Goal: Task Accomplishment & Management: Manage account settings

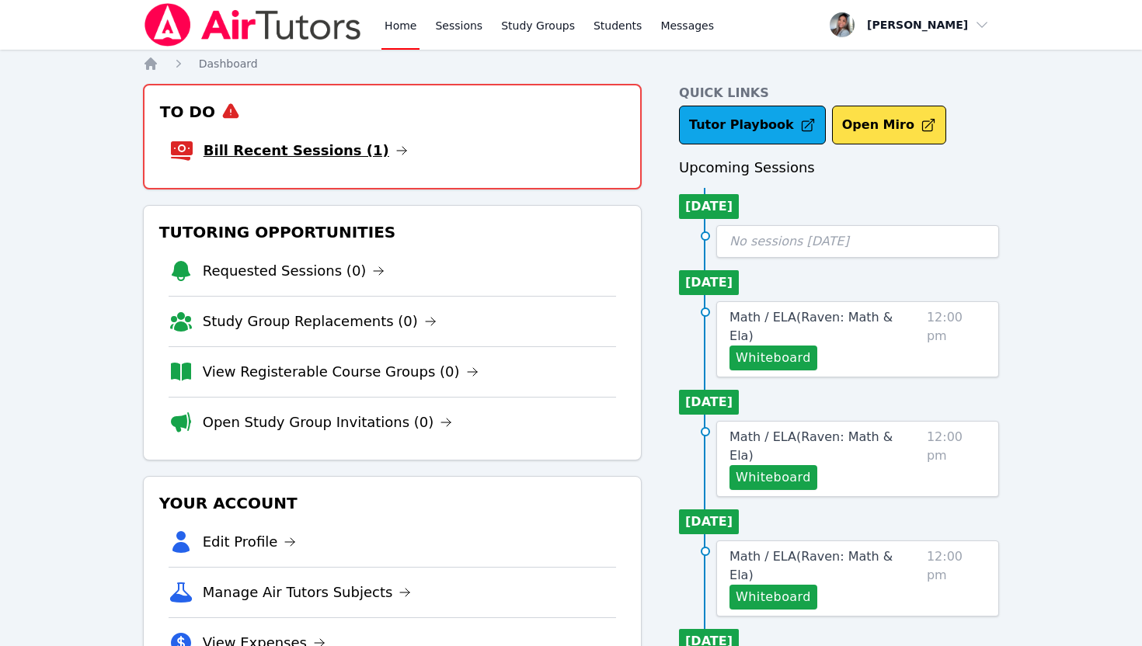
click at [308, 149] on link "Bill Recent Sessions (1)" at bounding box center [305, 151] width 204 height 22
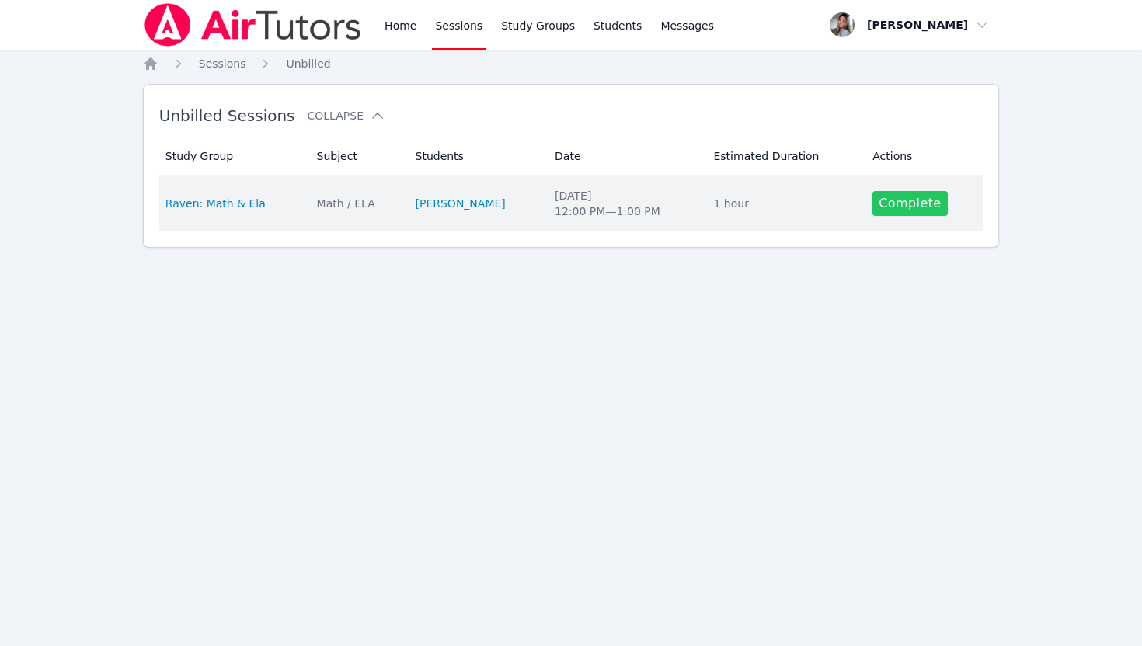
click at [916, 210] on link "Complete" at bounding box center [909, 203] width 75 height 25
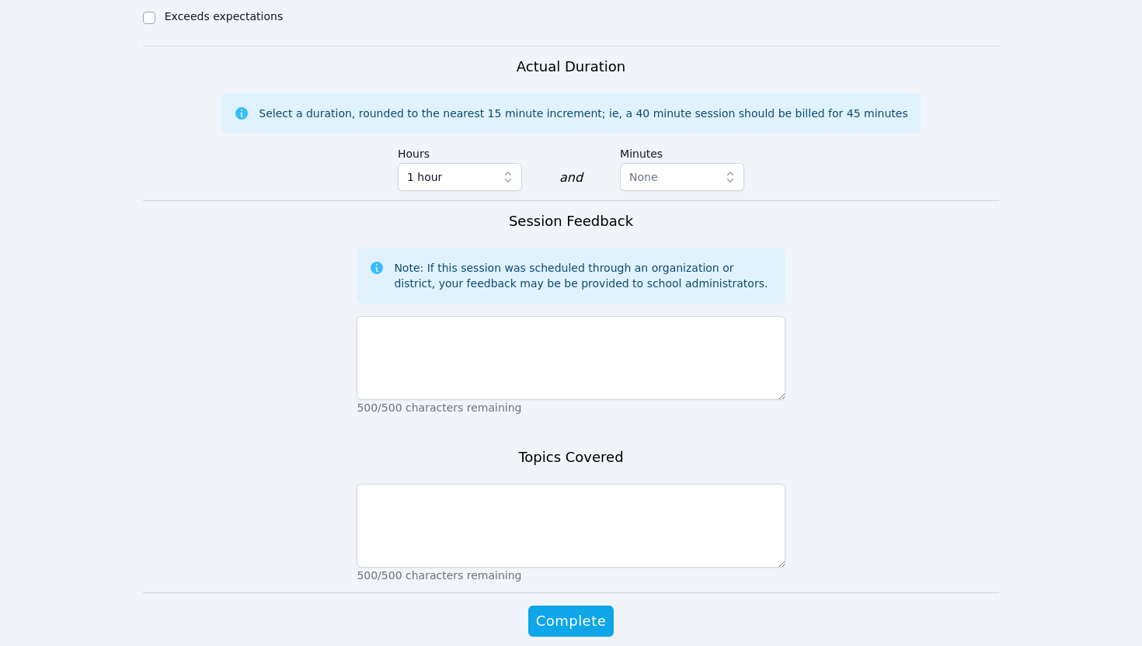
scroll to position [874, 0]
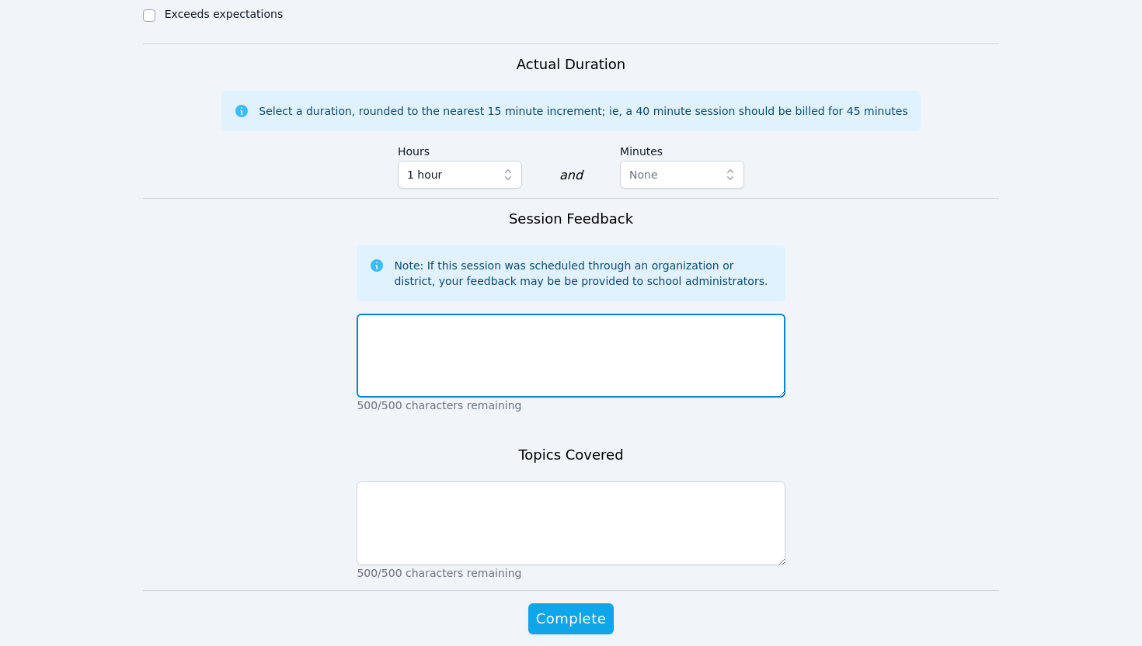
click at [566, 329] on textarea at bounding box center [570, 356] width 428 height 84
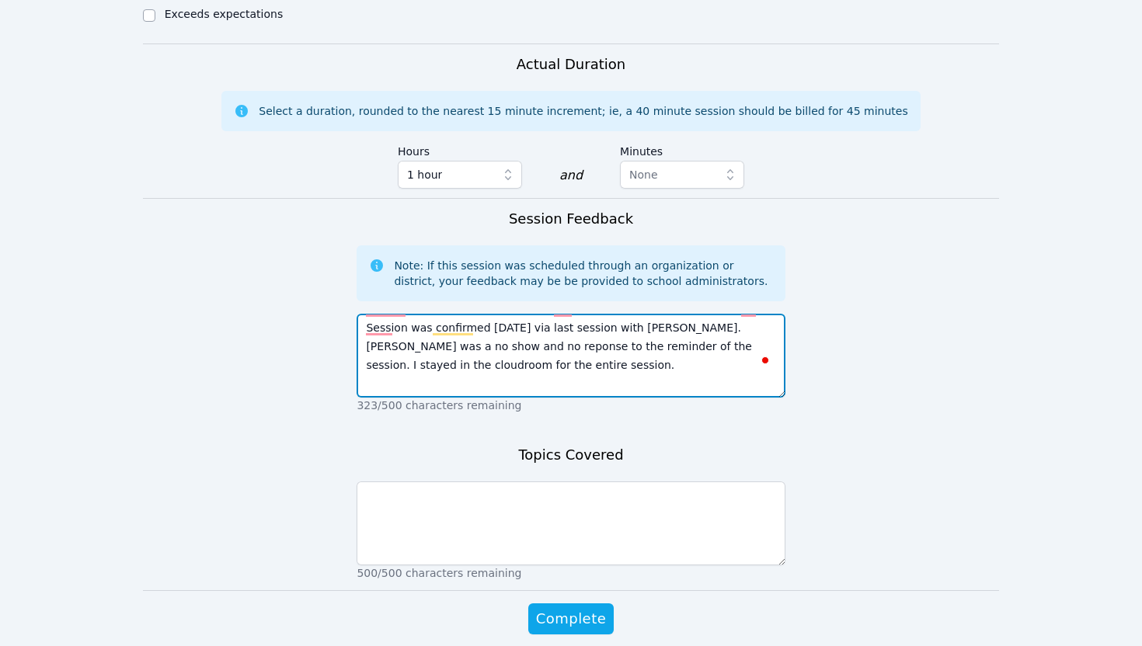
type textarea "Session was confirmed [DATE] via last session with [PERSON_NAME]. [PERSON_NAME]…"
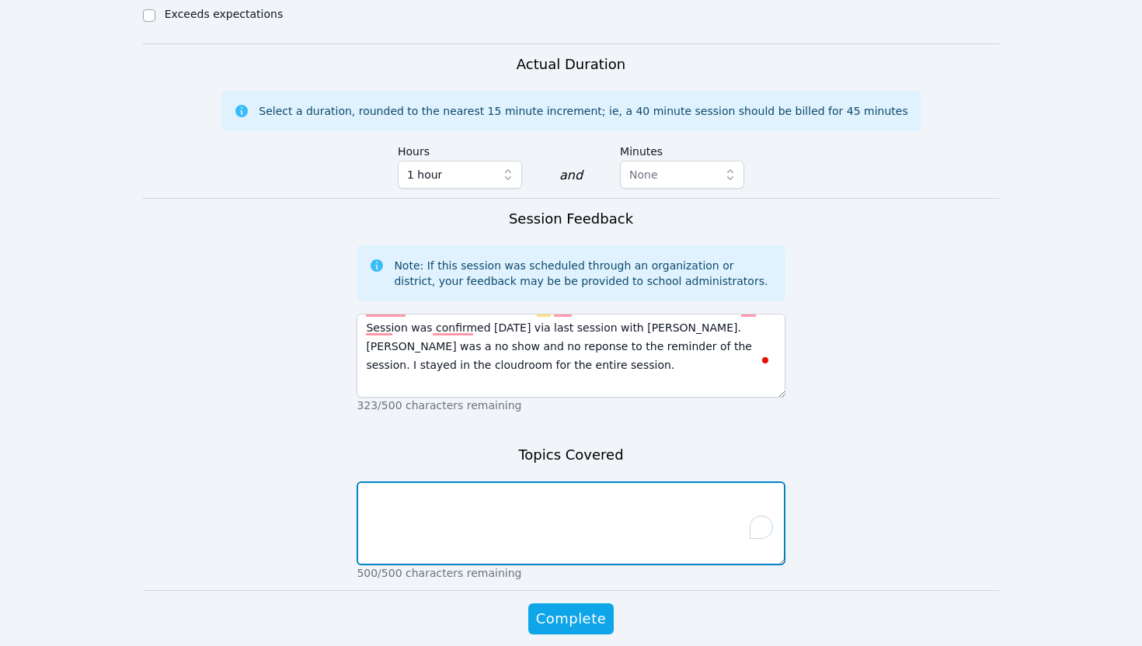
click at [559, 482] on textarea "To enrich screen reader interactions, please activate Accessibility in Grammarl…" at bounding box center [570, 524] width 428 height 84
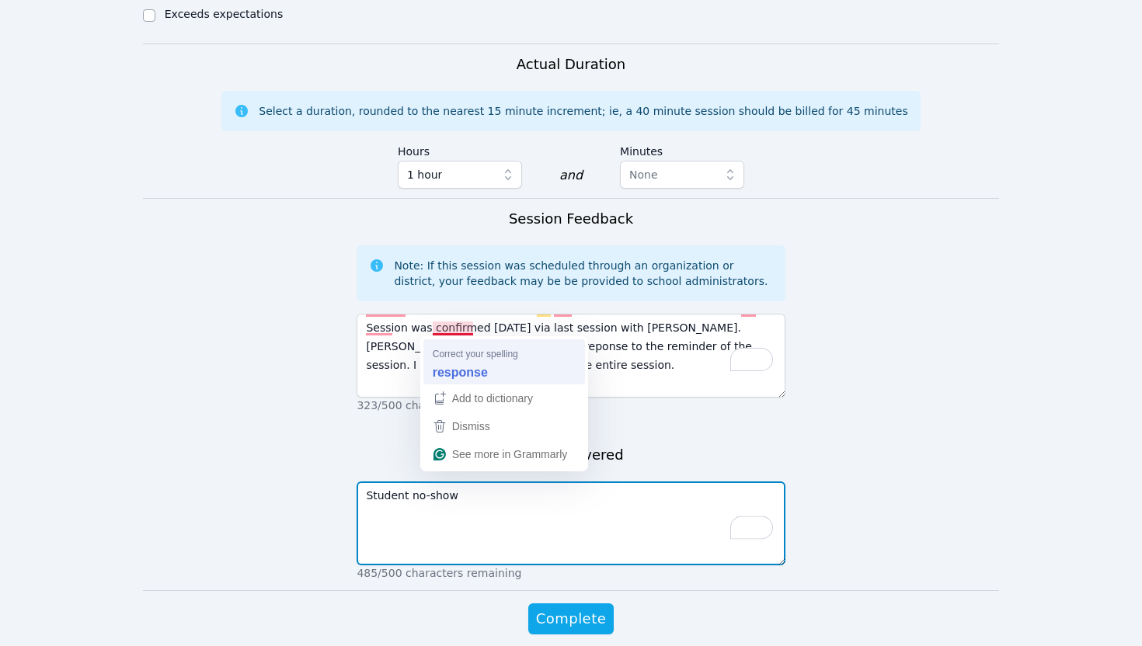
type textarea "Student no-show"
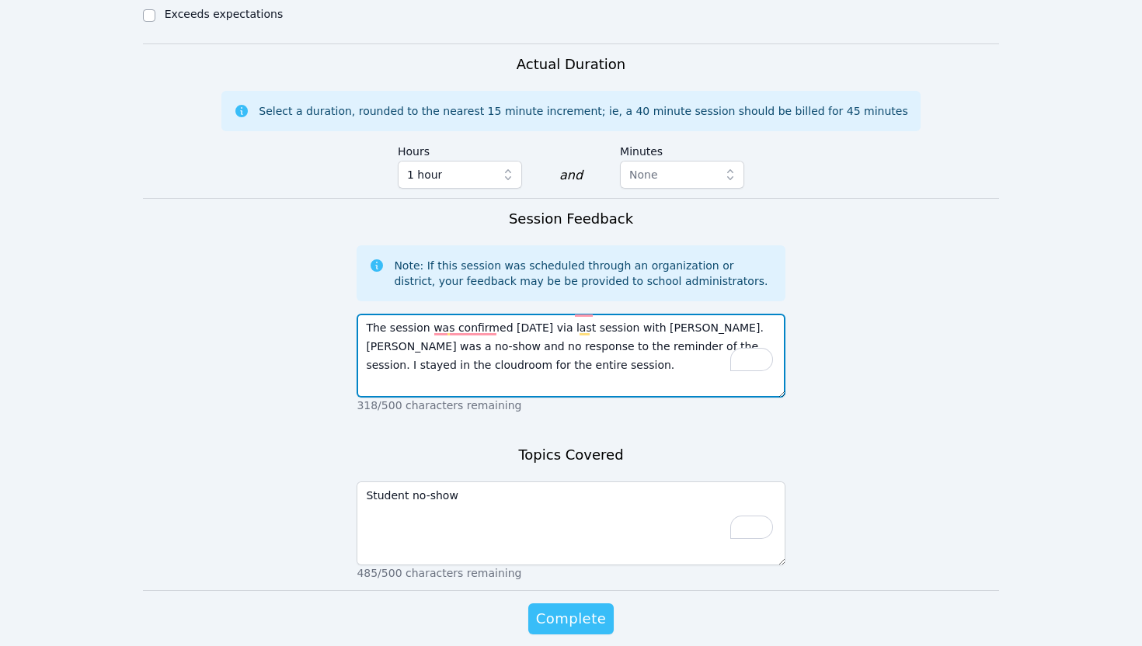
type textarea "The session was confirmed [DATE] via last session with [PERSON_NAME]. [PERSON_N…"
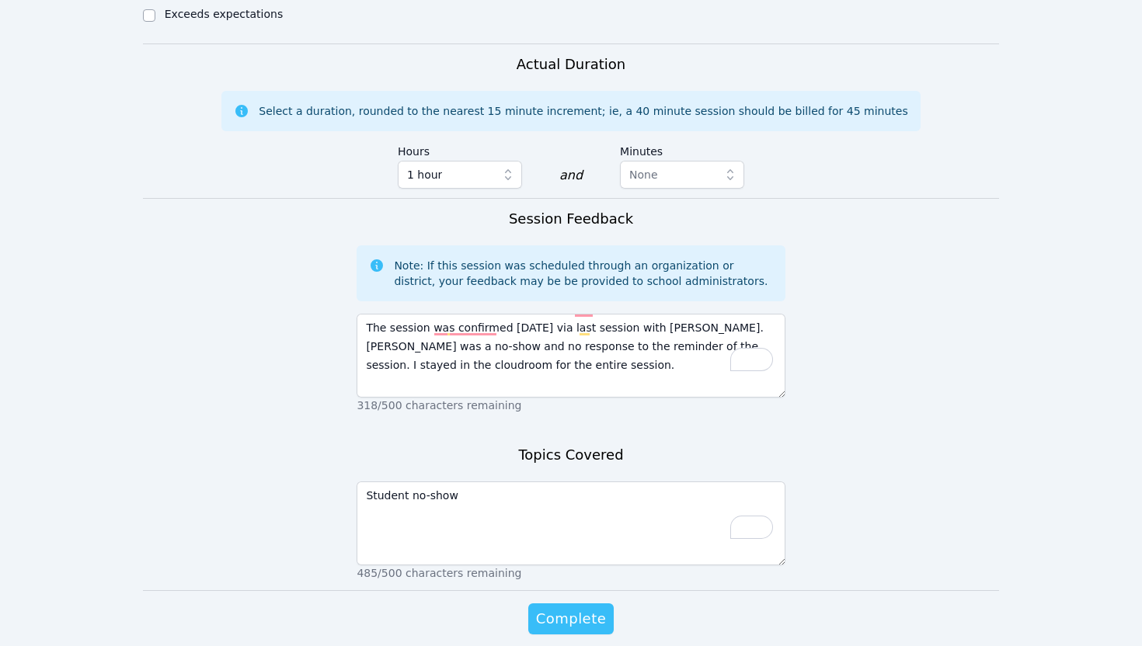
click at [586, 608] on span "Complete" at bounding box center [571, 619] width 70 height 22
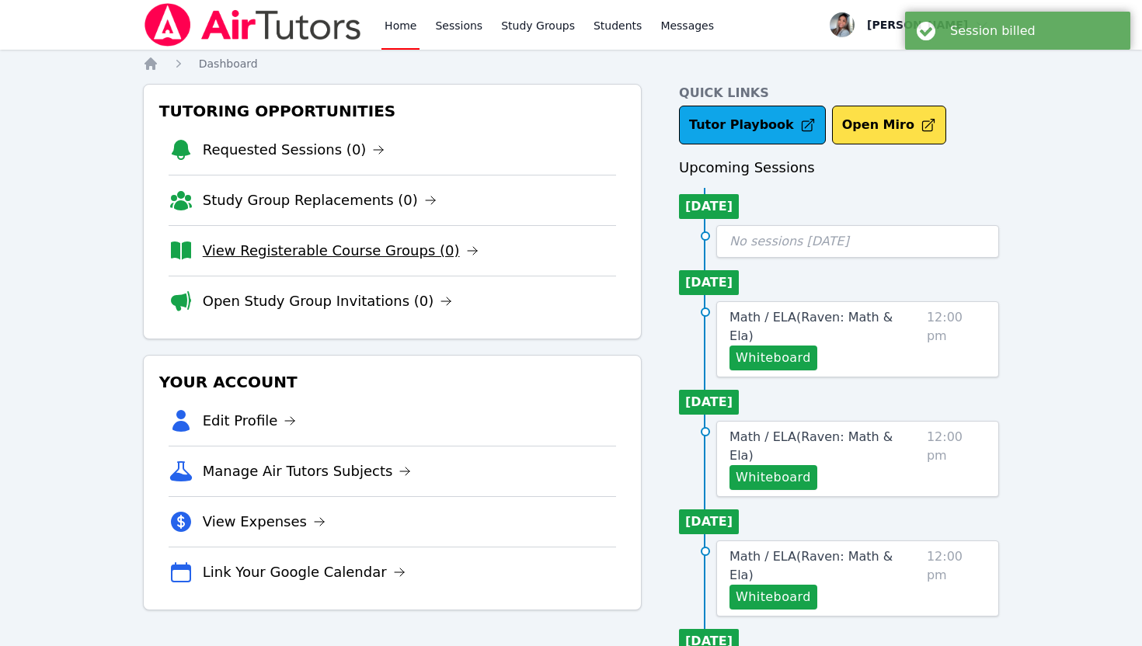
click at [366, 249] on link "View Registerable Course Groups (0)" at bounding box center [341, 251] width 276 height 22
